Goal: Complete application form

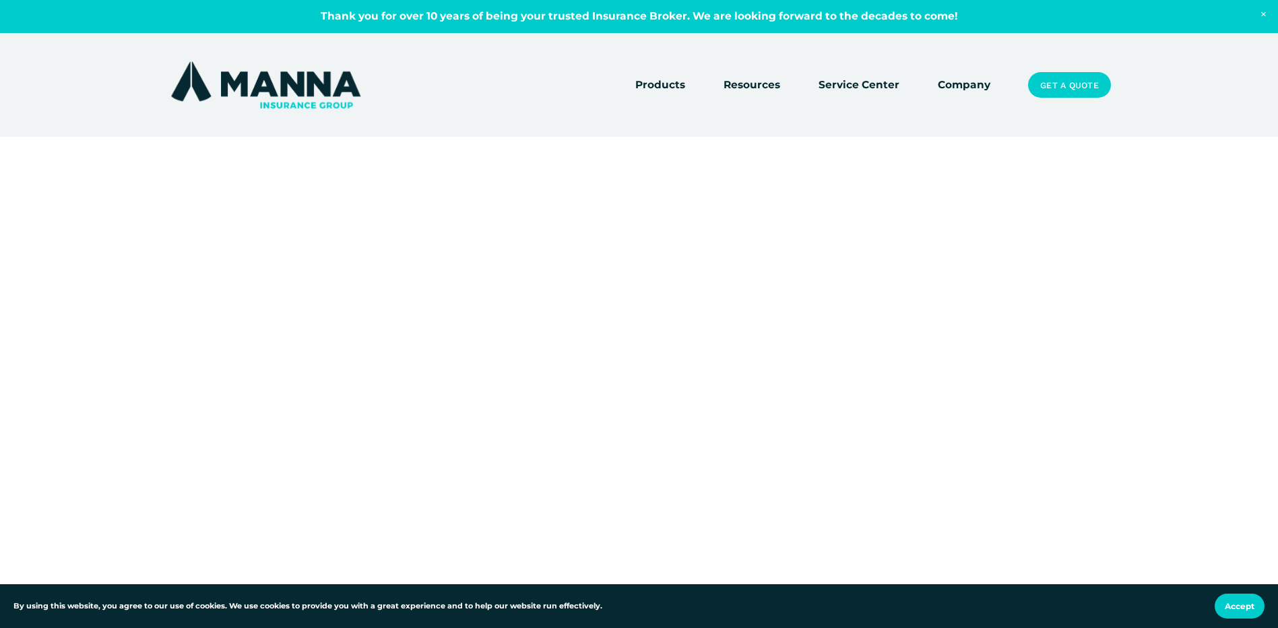
drag, startPoint x: 164, startPoint y: 148, endPoint x: 171, endPoint y: 135, distance: 13.9
click at [164, 148] on div at bounding box center [639, 463] width 1278 height 652
click at [530, 217] on div at bounding box center [639, 463] width 1278 height 652
click at [660, 203] on div at bounding box center [639, 463] width 1278 height 652
click at [711, 193] on div at bounding box center [639, 463] width 1278 height 652
